Goal: Information Seeking & Learning: Understand process/instructions

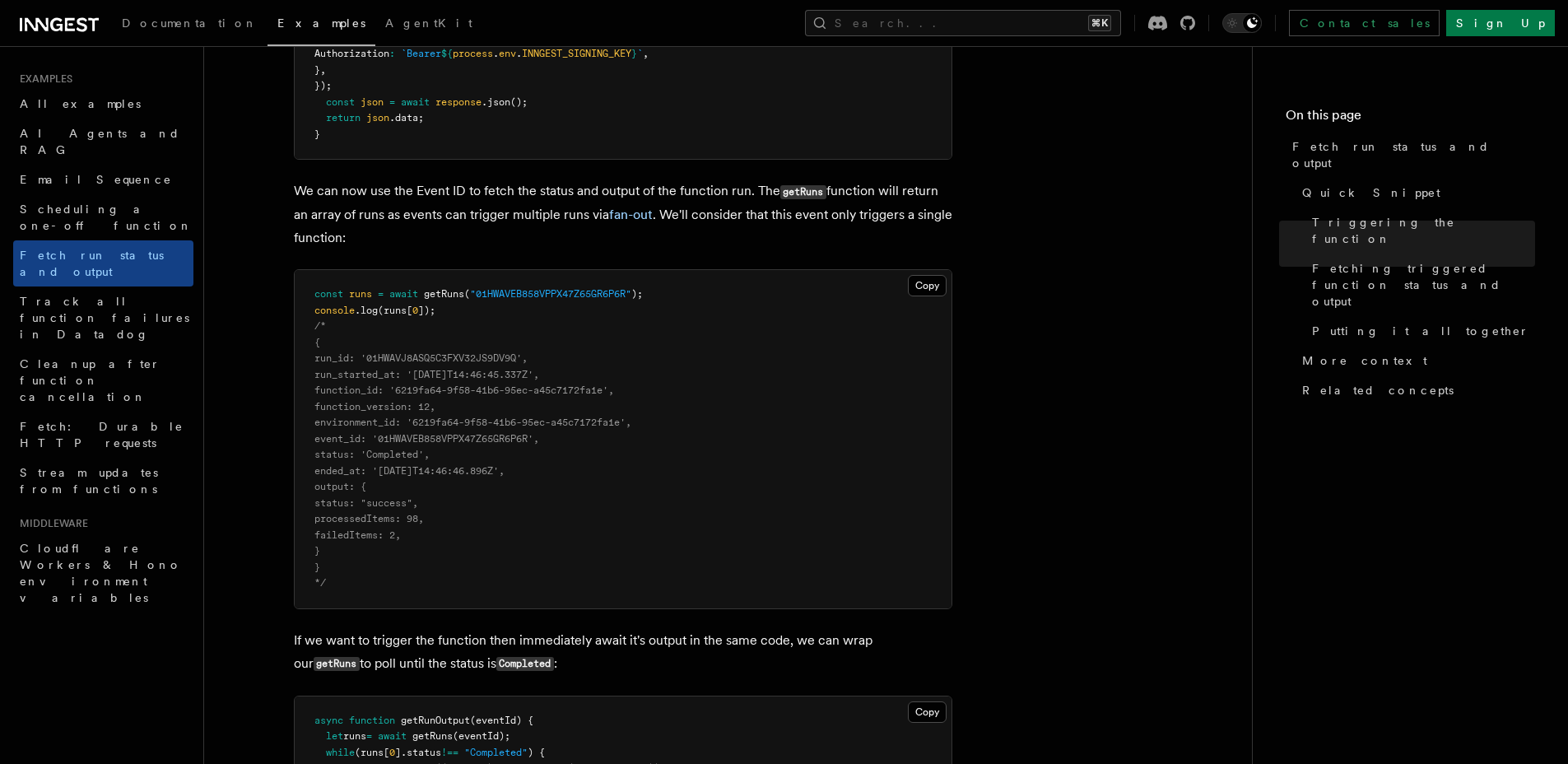
scroll to position [1260, 0]
click at [552, 297] on span ""01HWAVEB858VPPX47Z65GR6P6R"" at bounding box center [551, 296] width 162 height 11
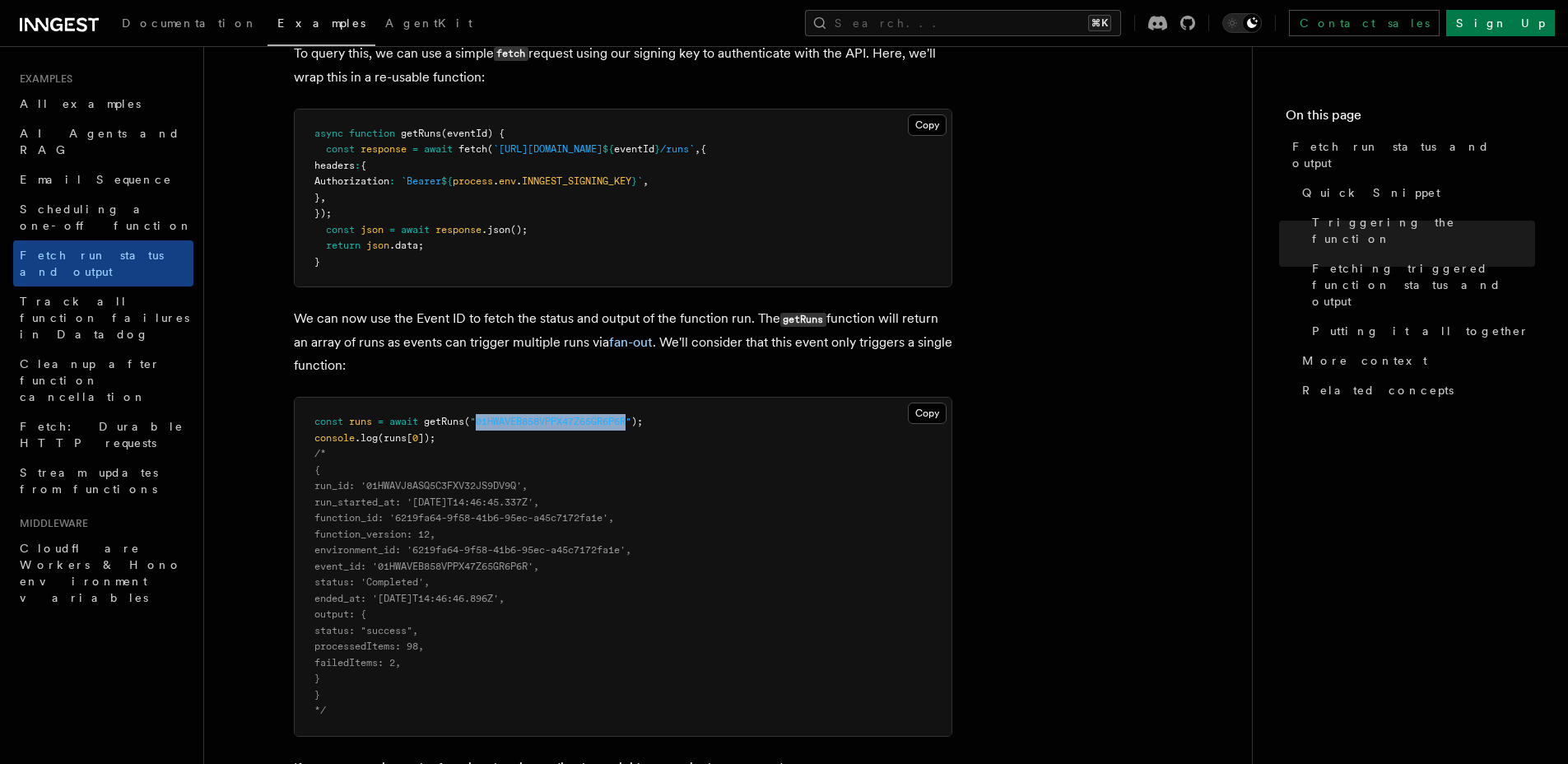
scroll to position [1060, 0]
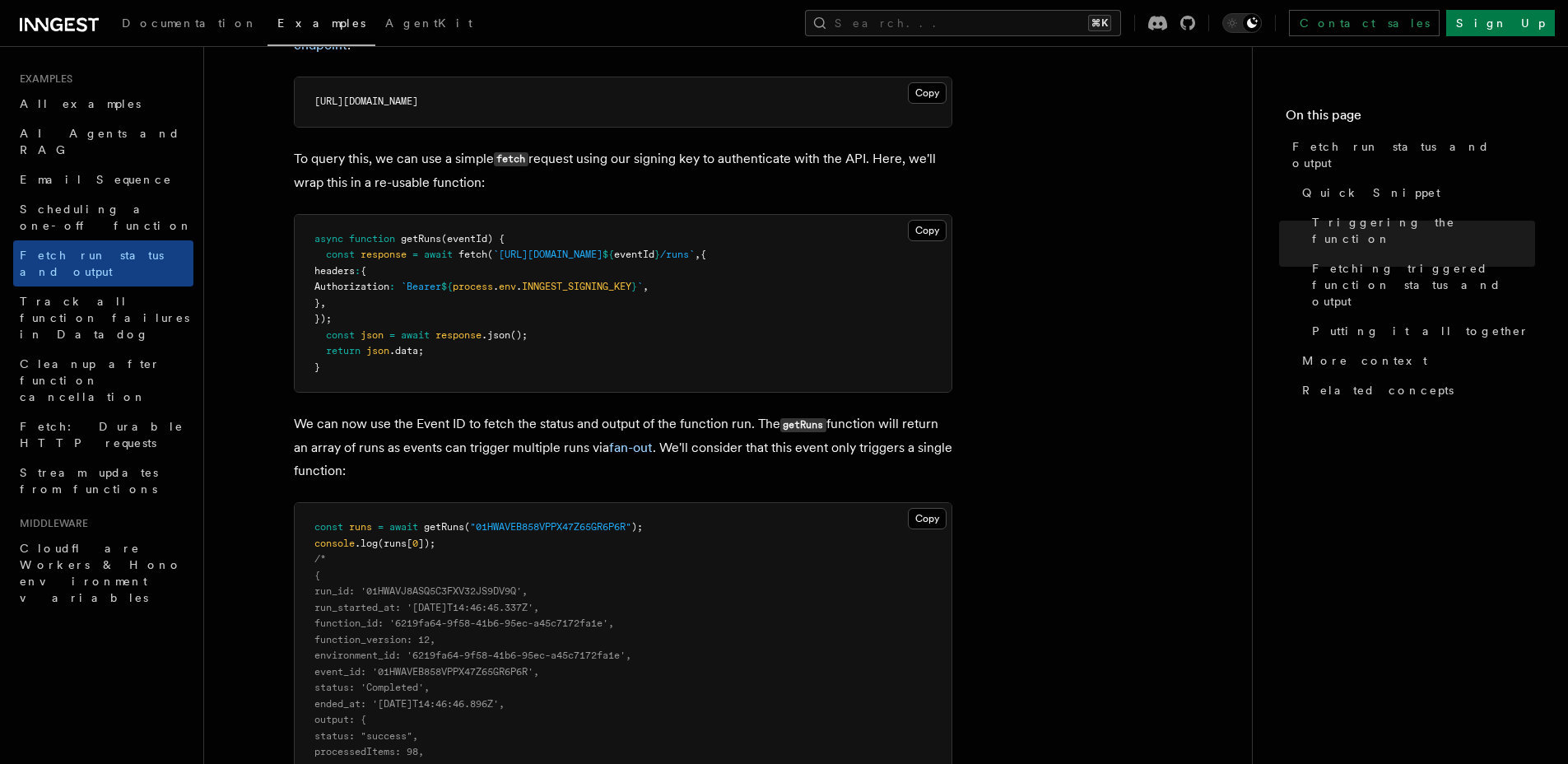
click at [480, 455] on p "We can now use the Event ID to fetch the status and output of the function run.…" at bounding box center [623, 447] width 658 height 70
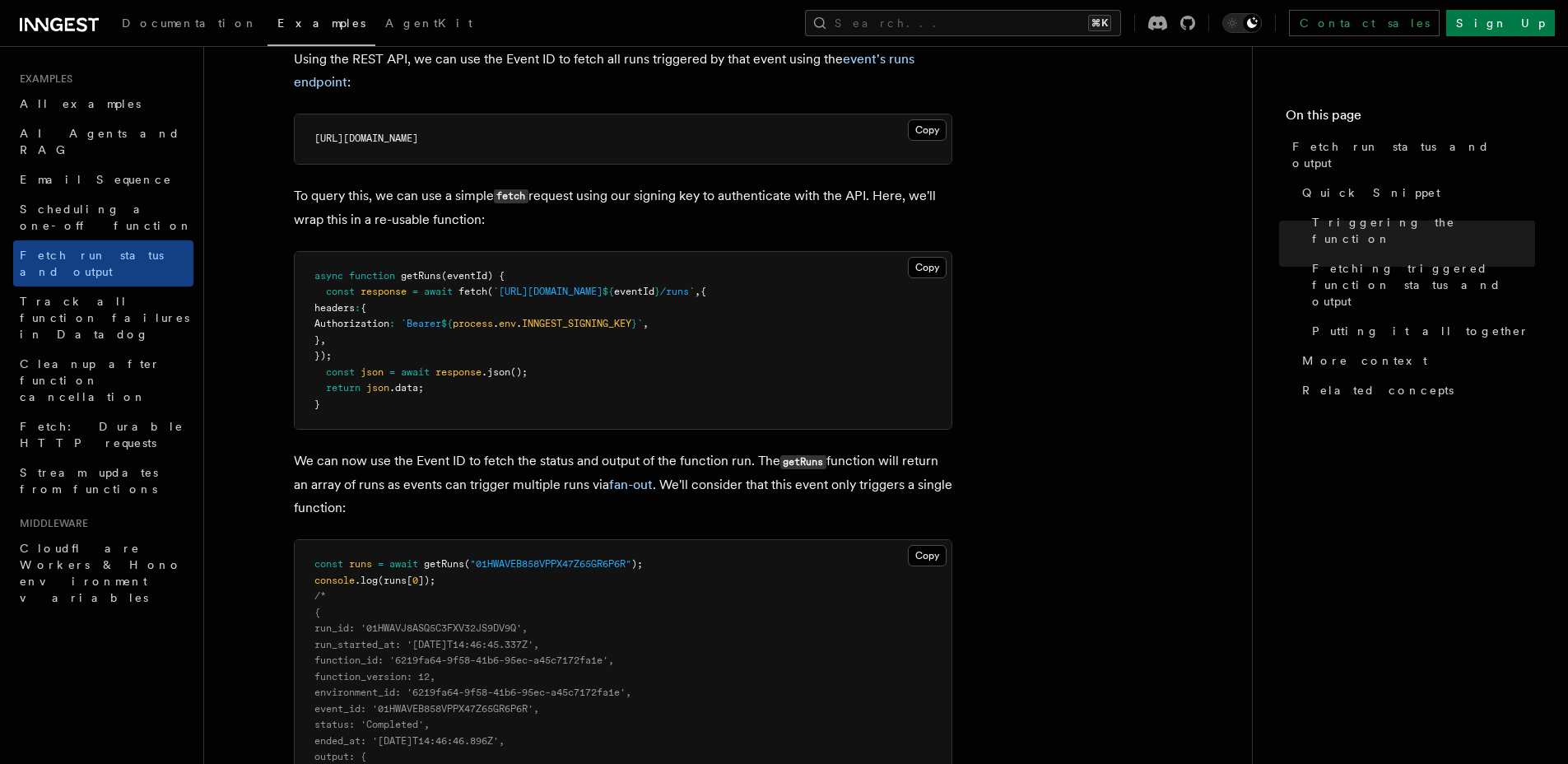
scroll to position [905, 0]
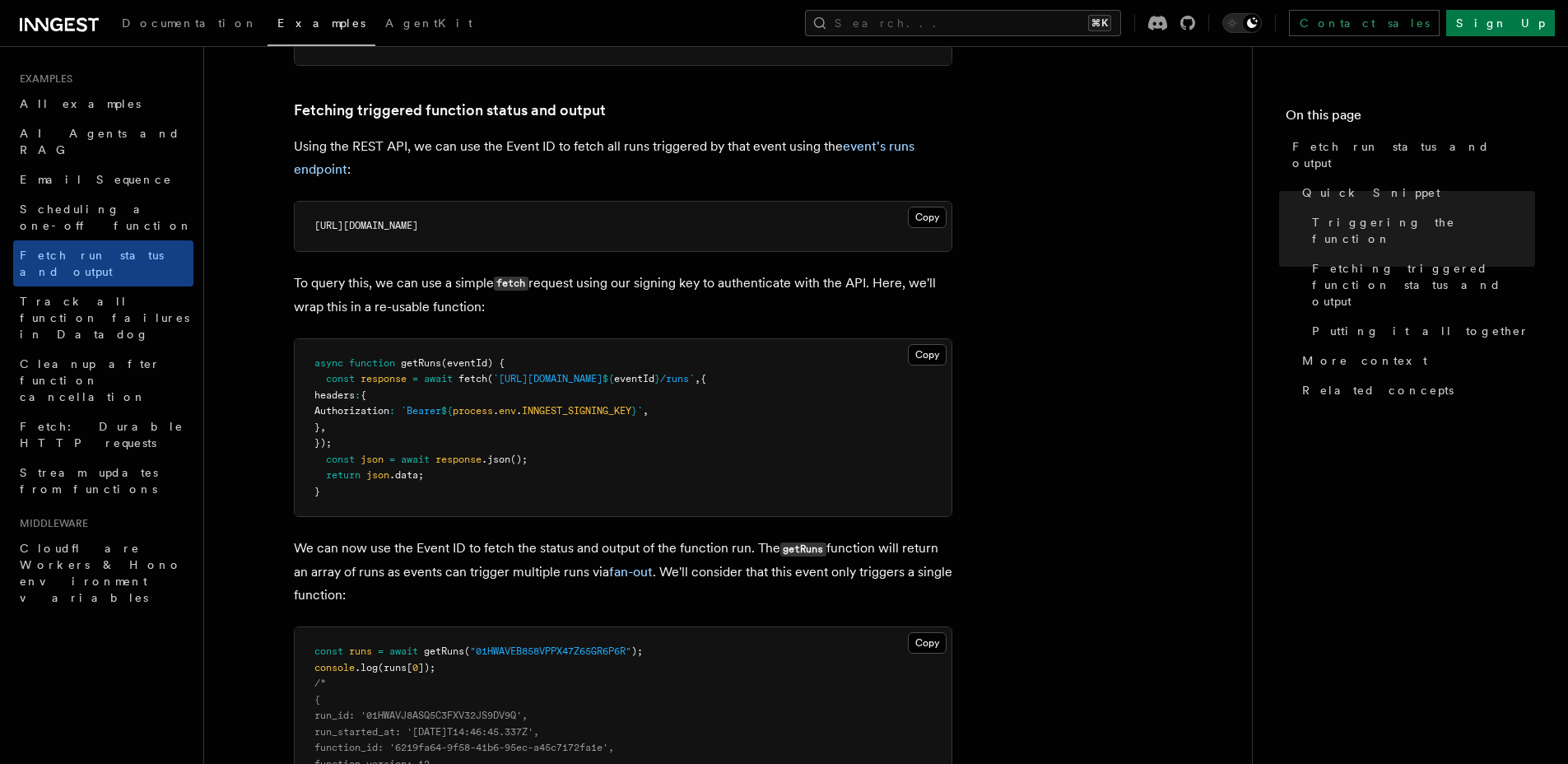
drag, startPoint x: 502, startPoint y: 376, endPoint x: 707, endPoint y: 381, distance: 205.1
click at [707, 381] on span "const response = await fetch ( `[URL][DOMAIN_NAME] ${ eventId } /runs` , {" at bounding box center [511, 378] width 392 height 11
copy span "[URL][DOMAIN_NAME]"
click at [396, 448] on pre "async function getRuns (eventId) { const response = await fetch ( `[URL][DOMAIN…" at bounding box center [623, 428] width 657 height 178
click at [474, 395] on pre "async function getRuns (eventId) { const response = await fetch ( `[URL][DOMAIN…" at bounding box center [623, 428] width 657 height 178
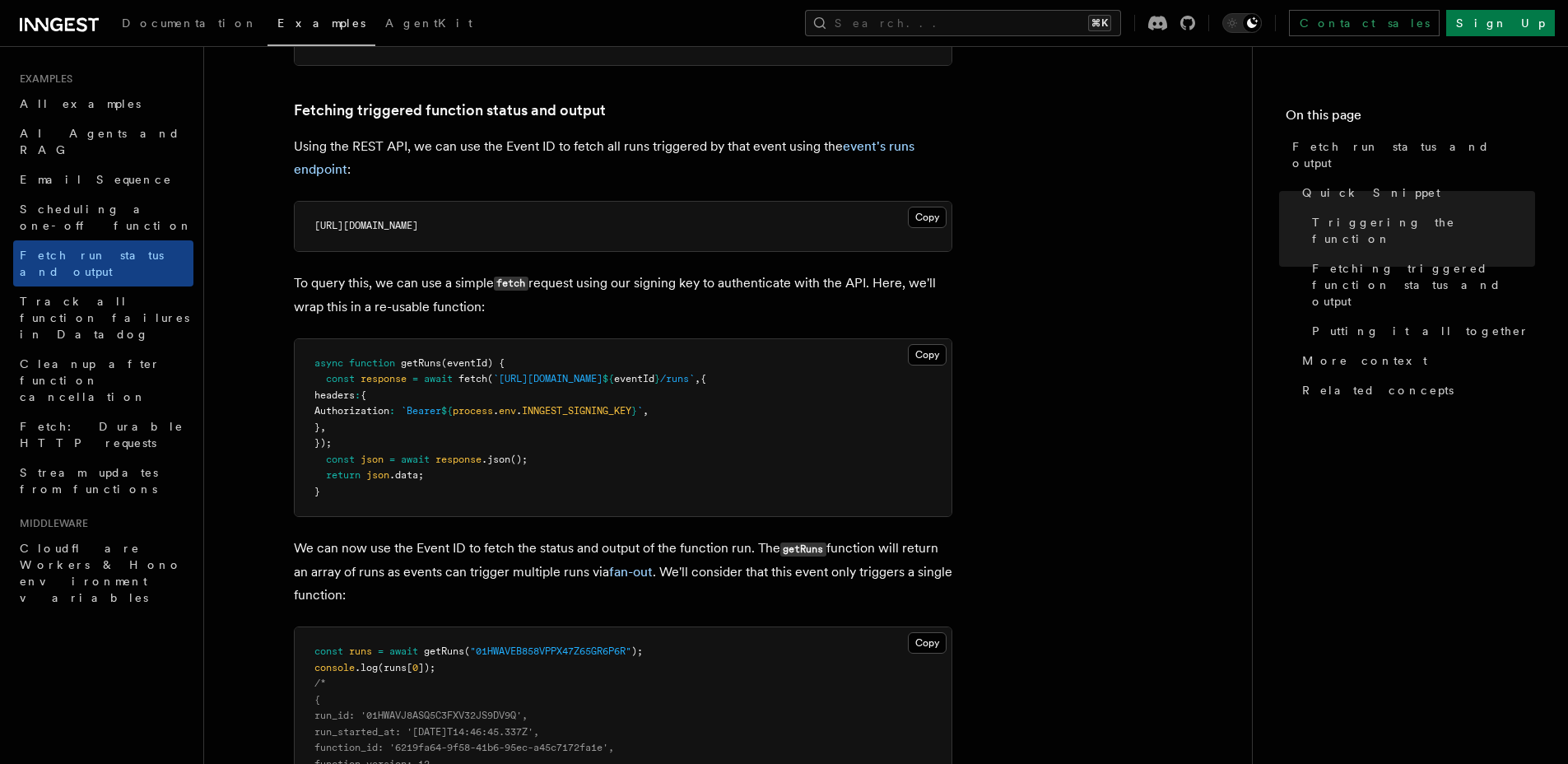
click at [570, 234] on pre "[URL][DOMAIN_NAME]" at bounding box center [623, 226] width 657 height 49
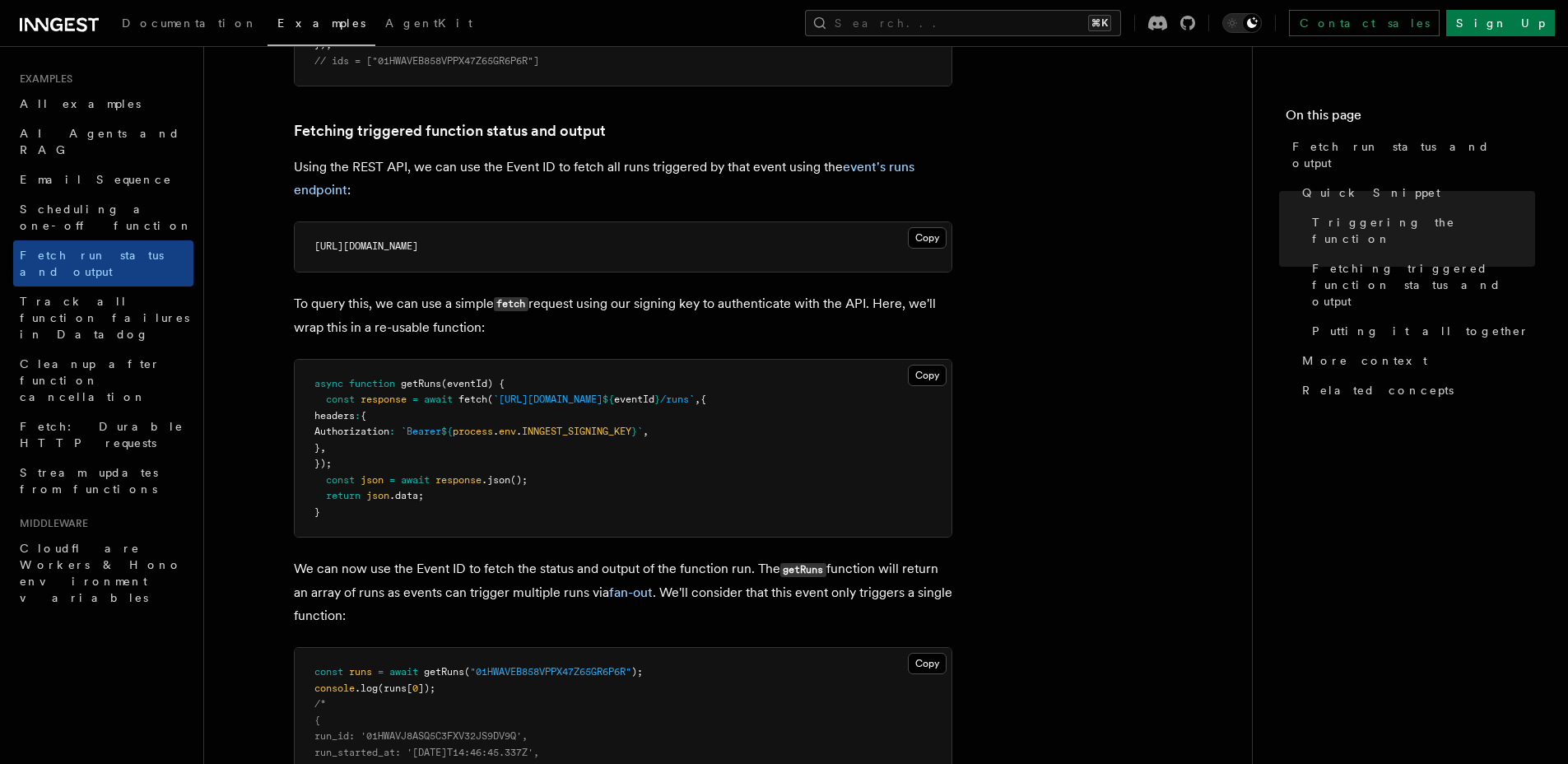
scroll to position [764, 0]
